Goal: Task Accomplishment & Management: Manage account settings

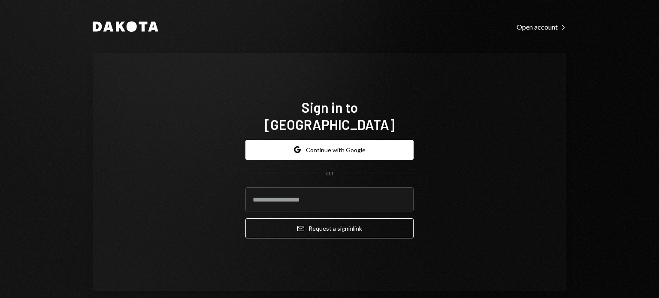
click at [312, 89] on div "Sign in to [GEOGRAPHIC_DATA] Google Continue with Google OR Email Request a sig…" at bounding box center [329, 172] width 189 height 216
